Goal: Task Accomplishment & Management: Manage account settings

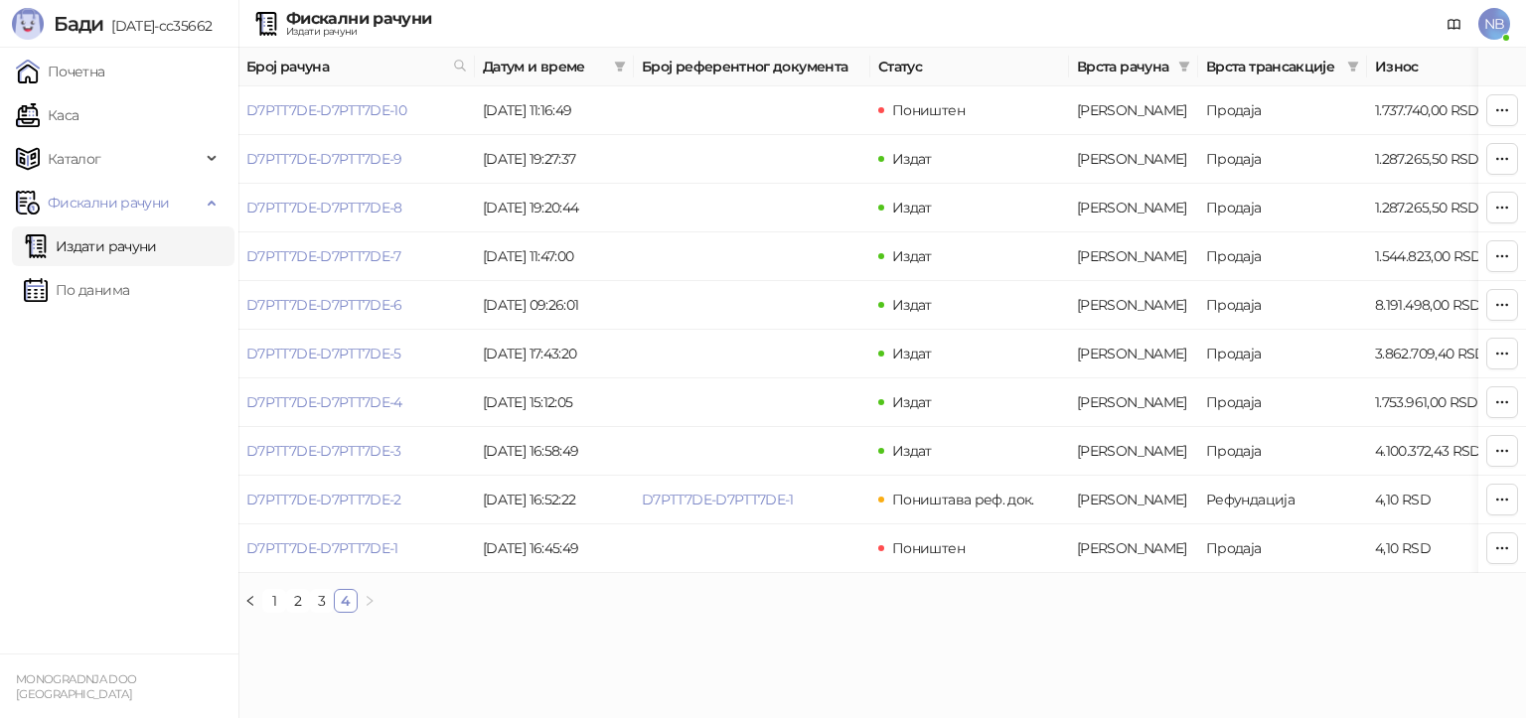
click at [1494, 19] on span "NB" at bounding box center [1495, 24] width 32 height 32
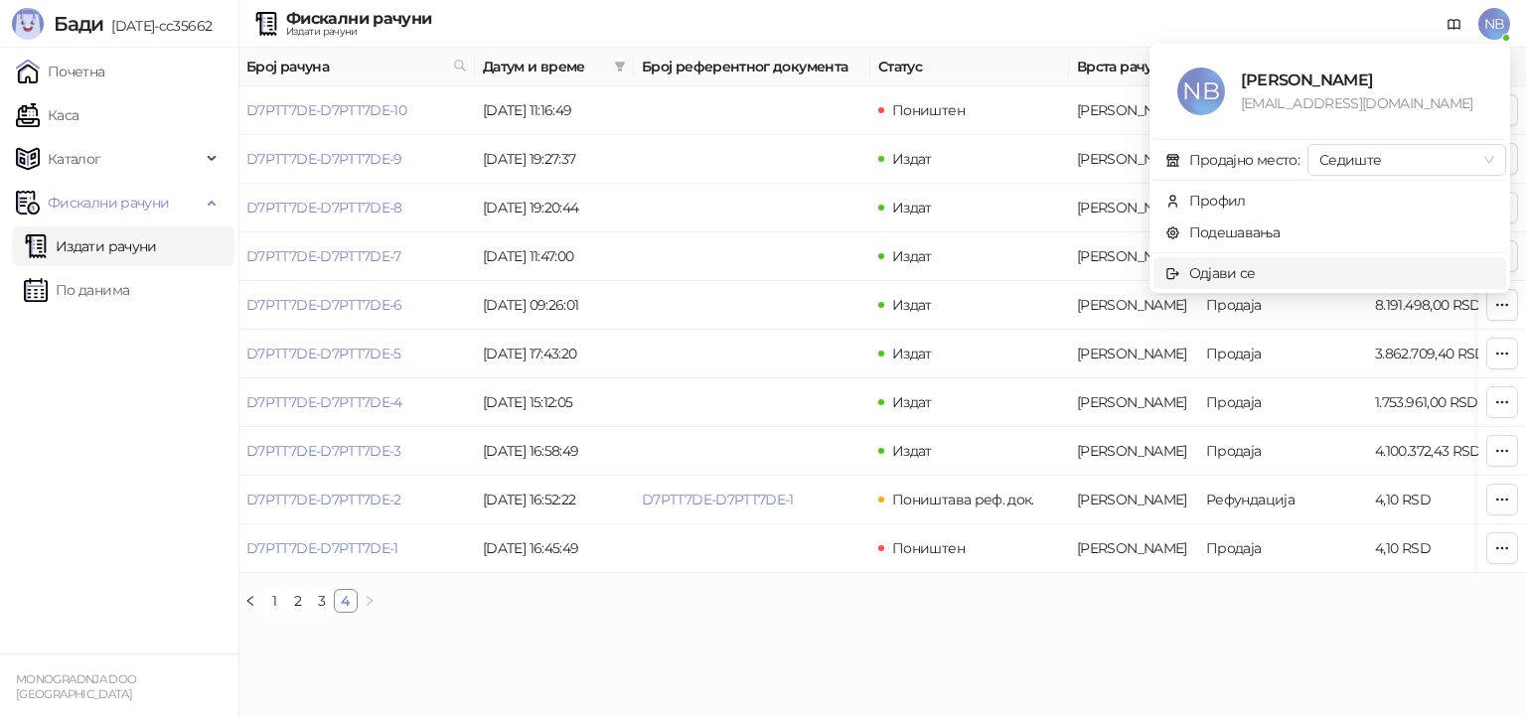
click at [1218, 268] on div "Одјави се" at bounding box center [1222, 273] width 67 height 22
